Goal: Navigation & Orientation: Find specific page/section

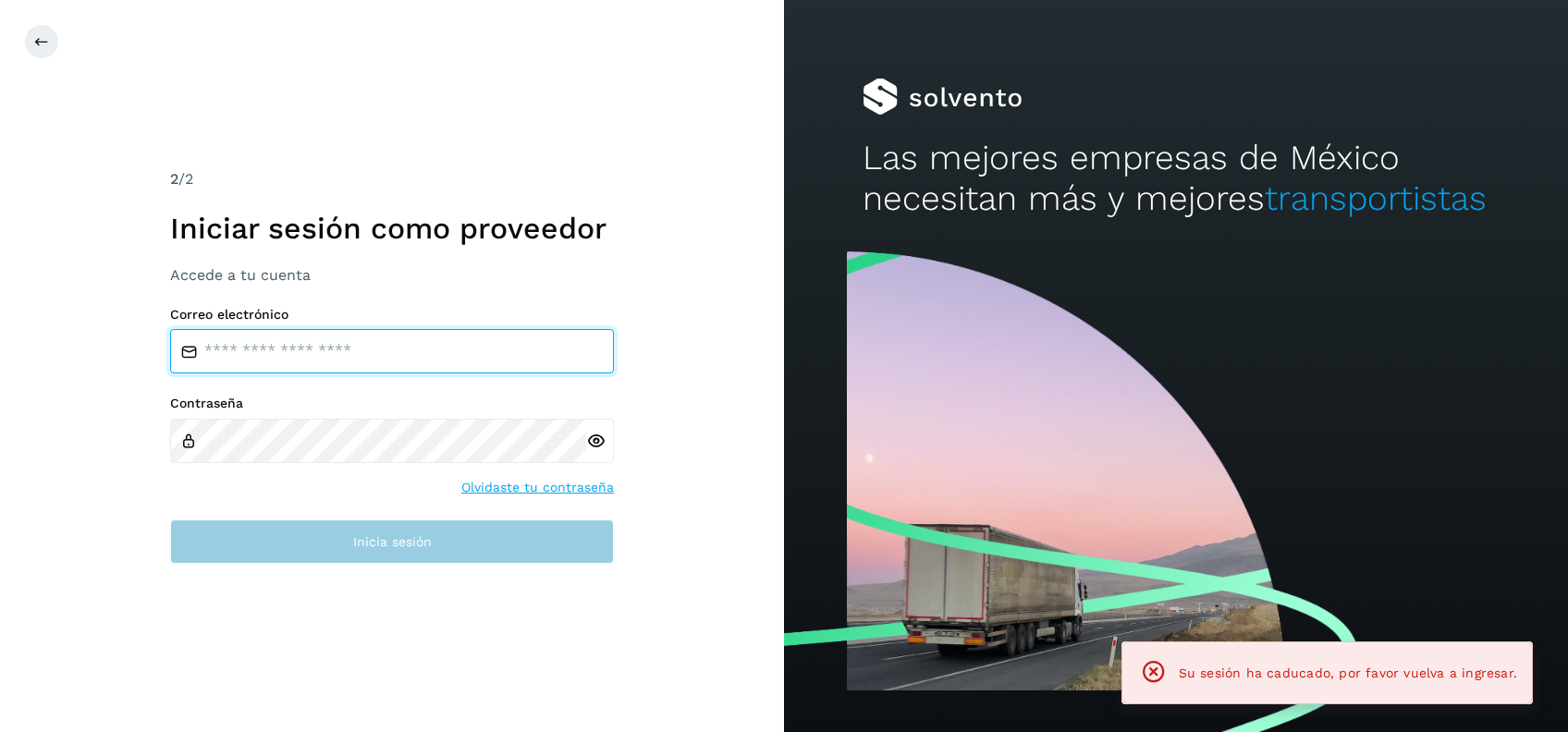
type input "**********"
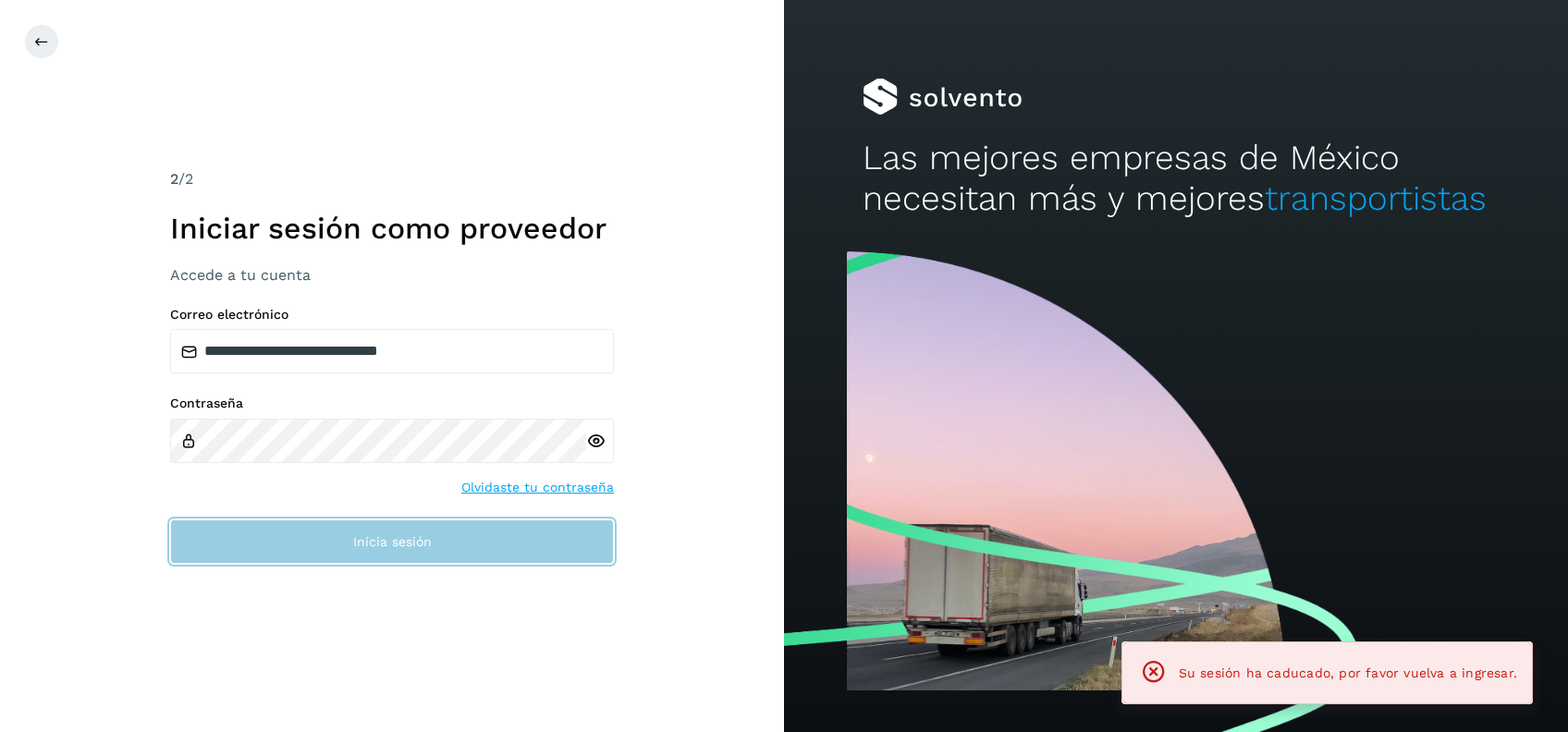
click at [379, 551] on button "Inicia sesión" at bounding box center [392, 542] width 444 height 45
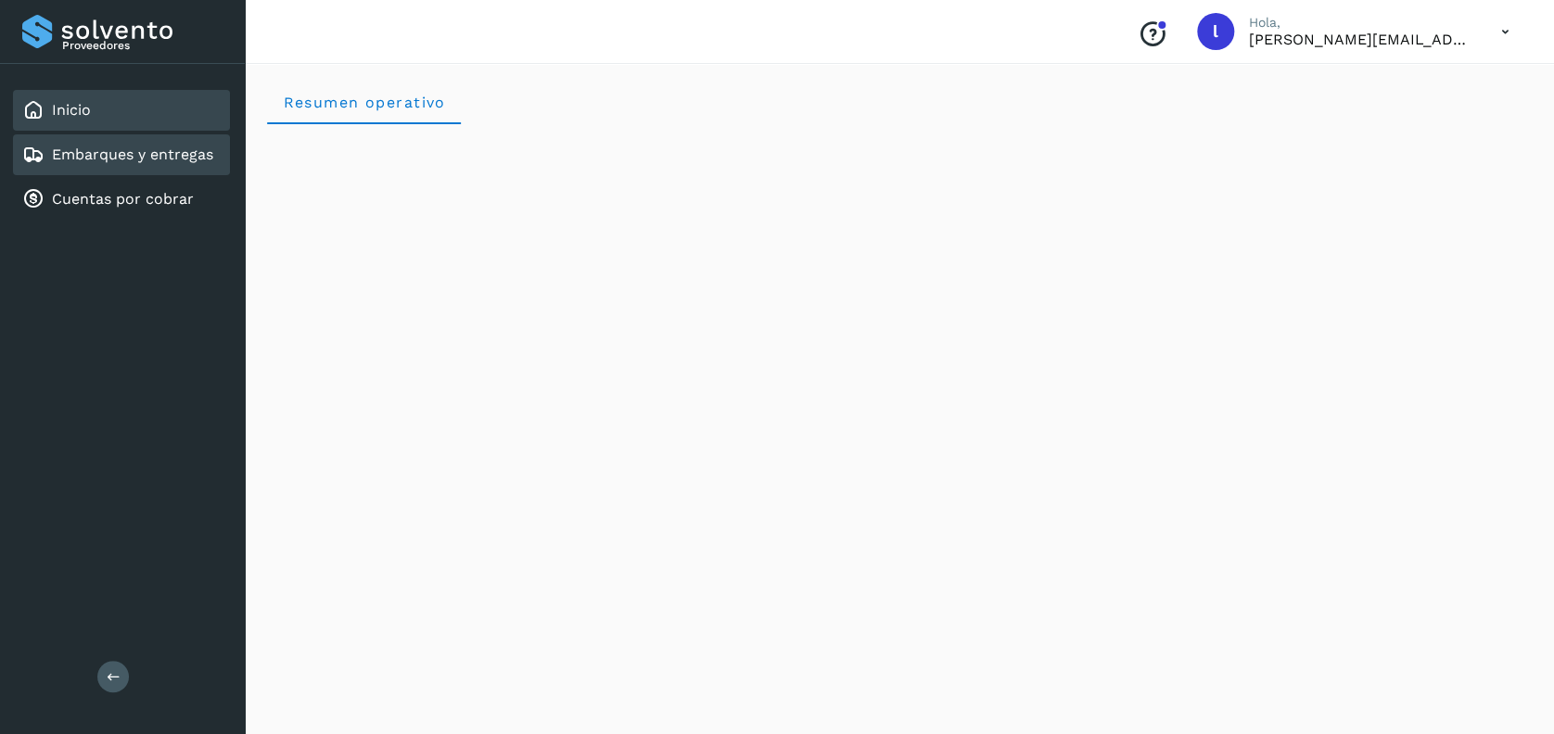
click at [102, 154] on link "Embarques y entregas" at bounding box center [132, 155] width 161 height 18
